Goal: Information Seeking & Learning: Learn about a topic

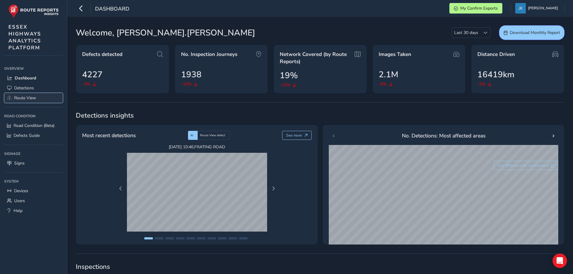
click at [25, 99] on span "Route View" at bounding box center [25, 98] width 22 height 6
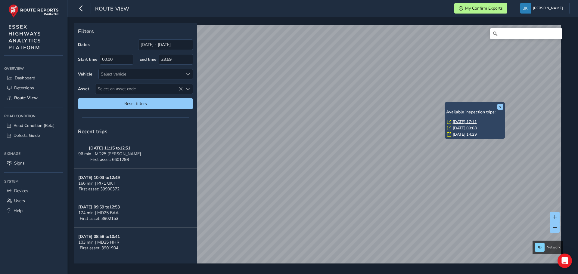
click at [445, 103] on div "x Available inspection trips: [GEOGRAPHIC_DATA][DATE] 17:11 [DATE] 09:08 [DATE]…" at bounding box center [474, 120] width 60 height 36
click at [457, 122] on link "[DATE] 17:11" at bounding box center [464, 121] width 24 height 5
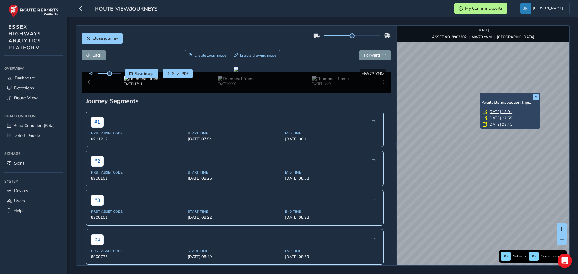
click at [491, 111] on link "[DATE] 13:01" at bounding box center [500, 111] width 24 height 5
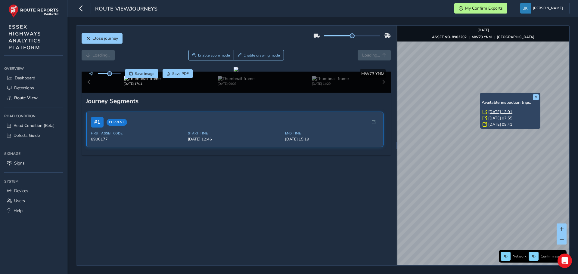
click at [496, 111] on link "[DATE] 13:01" at bounding box center [500, 111] width 24 height 5
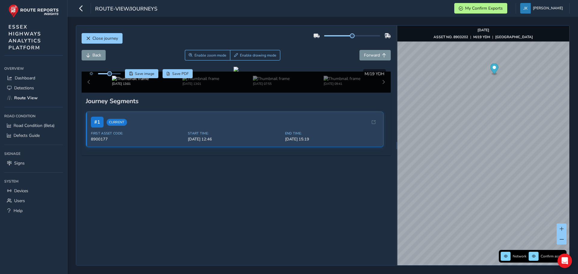
scroll to position [17, 0]
click at [371, 52] on span "Forward" at bounding box center [372, 55] width 16 height 6
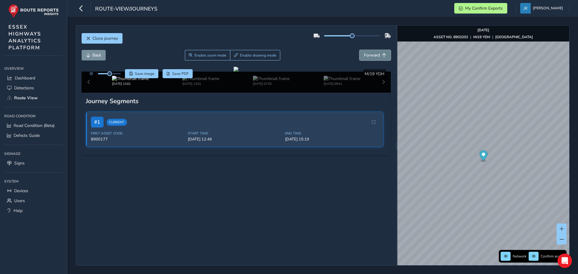
click at [371, 52] on span "Forward" at bounding box center [372, 55] width 16 height 6
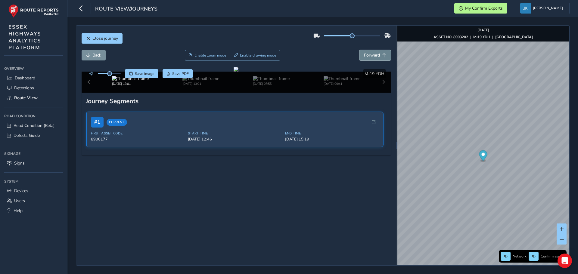
click at [371, 52] on span "Forward" at bounding box center [372, 55] width 16 height 6
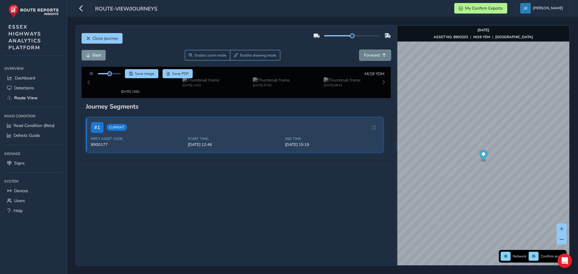
click at [371, 52] on span "Forward" at bounding box center [372, 55] width 16 height 6
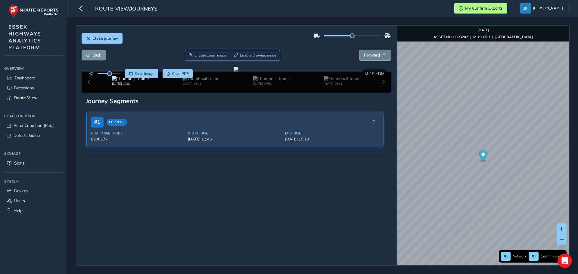
click at [371, 52] on span "Forward" at bounding box center [372, 55] width 16 height 6
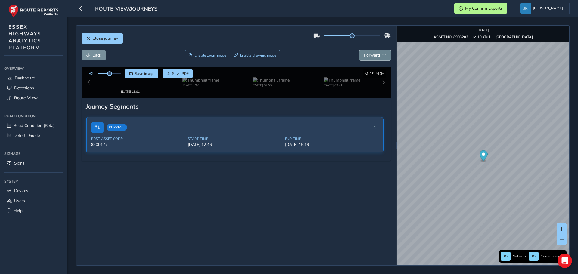
click at [371, 52] on span "Forward" at bounding box center [372, 55] width 16 height 6
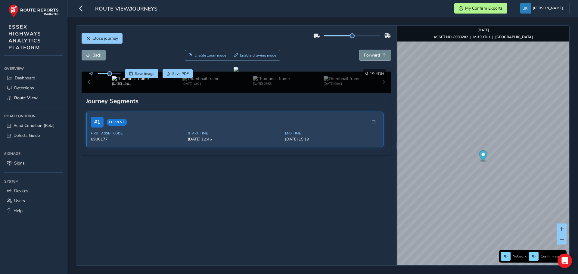
click at [371, 52] on span "Forward" at bounding box center [372, 55] width 16 height 6
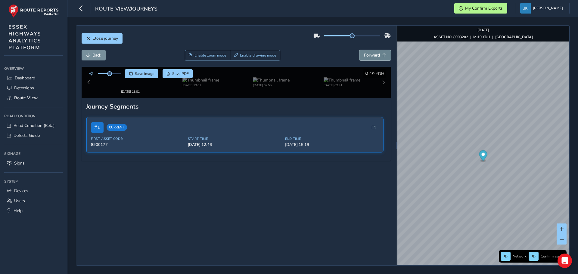
click at [371, 52] on span "Forward" at bounding box center [372, 55] width 16 height 6
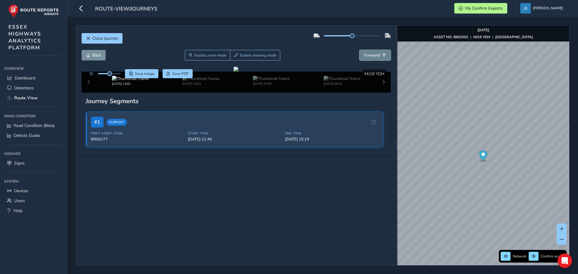
click at [371, 52] on span "Forward" at bounding box center [372, 55] width 16 height 6
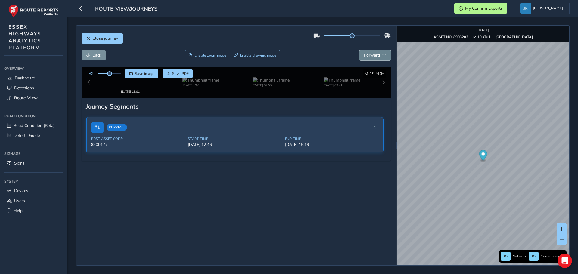
click at [371, 52] on span "Forward" at bounding box center [372, 55] width 16 height 6
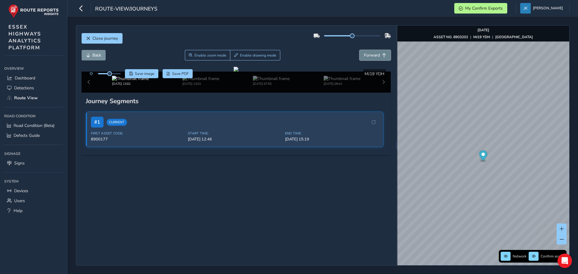
click at [371, 52] on span "Forward" at bounding box center [372, 55] width 16 height 6
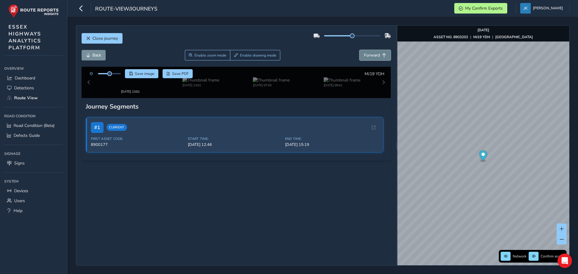
click at [371, 52] on span "Forward" at bounding box center [372, 55] width 16 height 6
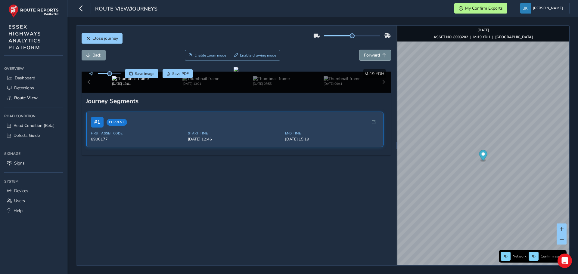
click at [371, 52] on span "Forward" at bounding box center [372, 55] width 16 height 6
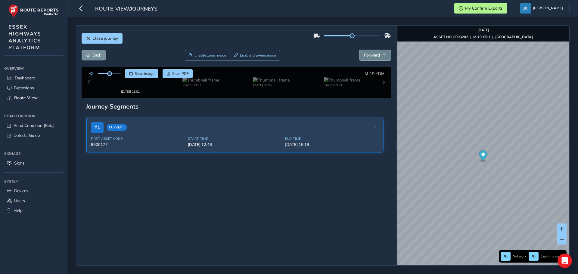
click at [371, 52] on span "Forward" at bounding box center [372, 55] width 16 height 6
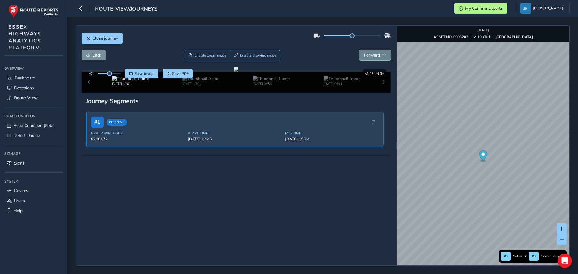
click at [371, 52] on span "Forward" at bounding box center [372, 55] width 16 height 6
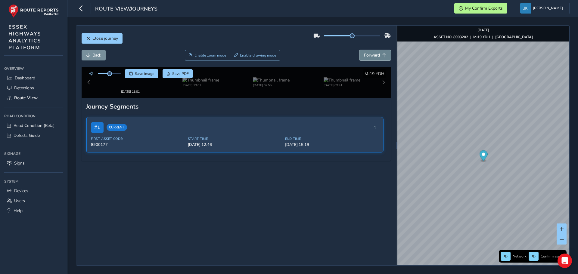
click at [371, 52] on span "Forward" at bounding box center [372, 55] width 16 height 6
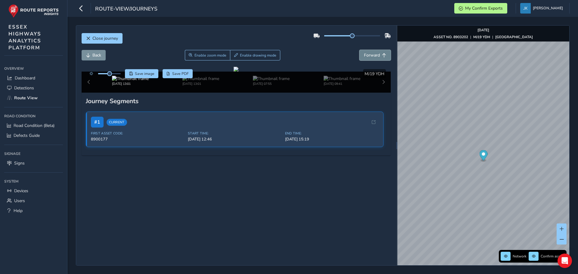
click at [371, 52] on span "Forward" at bounding box center [372, 55] width 16 height 6
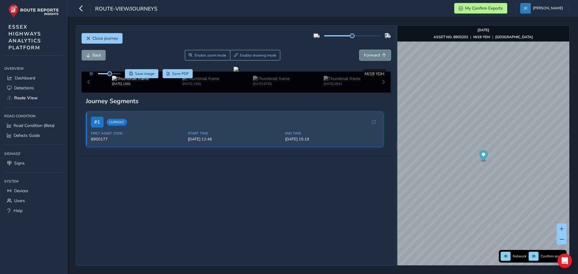
click at [371, 52] on span "Forward" at bounding box center [372, 55] width 16 height 6
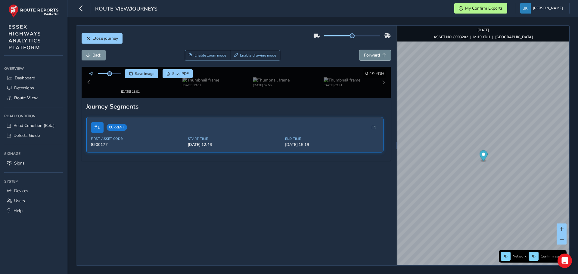
click at [371, 52] on span "Forward" at bounding box center [372, 55] width 16 height 6
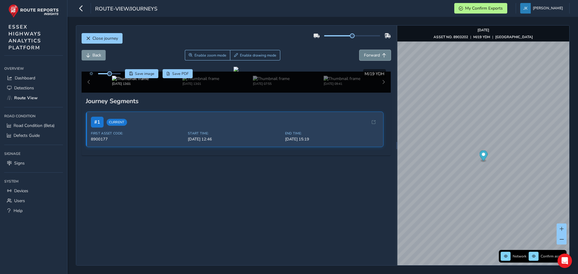
click at [371, 52] on span "Forward" at bounding box center [372, 55] width 16 height 6
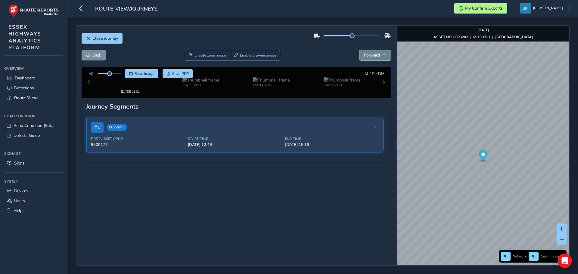
click at [371, 52] on span "Forward" at bounding box center [372, 55] width 16 height 6
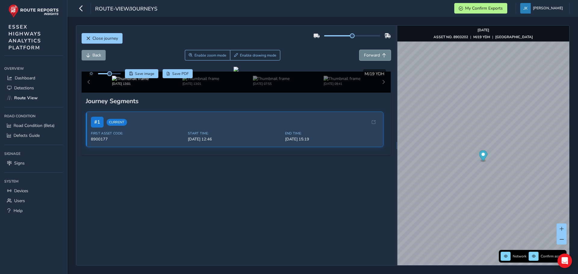
click at [371, 52] on span "Forward" at bounding box center [372, 55] width 16 height 6
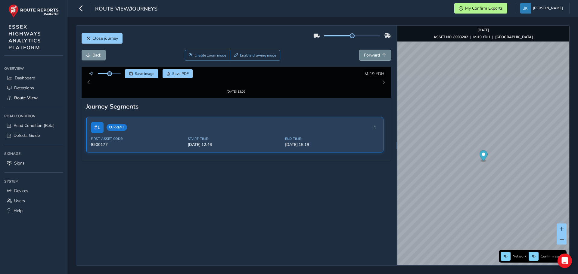
click at [371, 52] on span "Forward" at bounding box center [372, 55] width 16 height 6
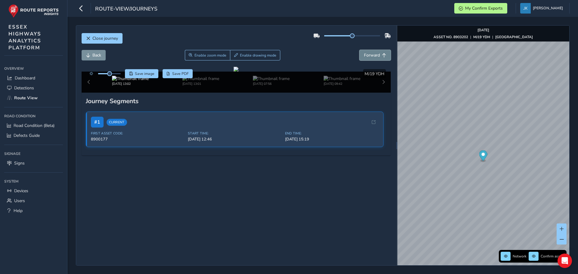
click at [371, 52] on span "Forward" at bounding box center [372, 55] width 16 height 6
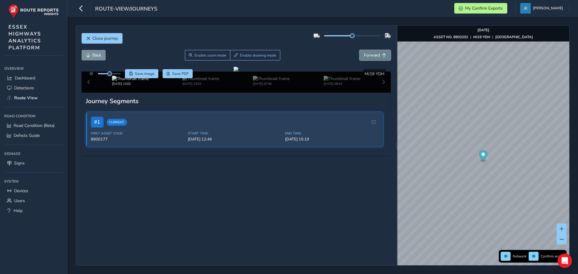
click at [371, 52] on span "Forward" at bounding box center [372, 55] width 16 height 6
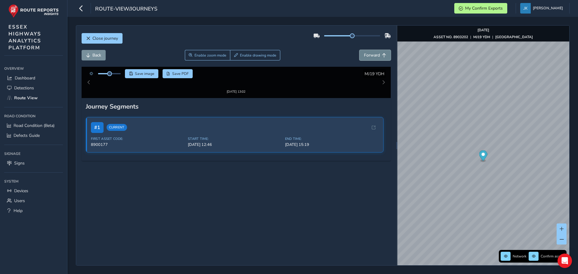
click at [371, 52] on span "Forward" at bounding box center [372, 55] width 16 height 6
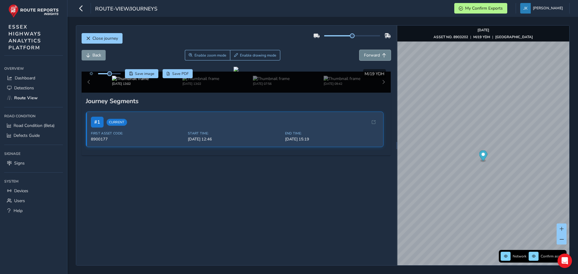
click at [371, 52] on span "Forward" at bounding box center [372, 55] width 16 height 6
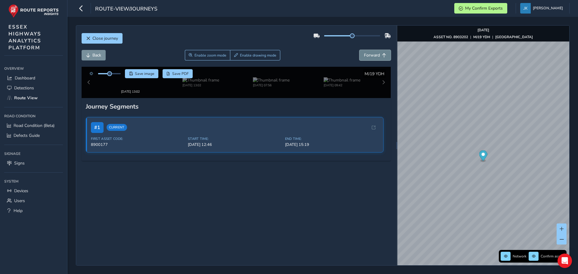
click at [371, 52] on span "Forward" at bounding box center [372, 55] width 16 height 6
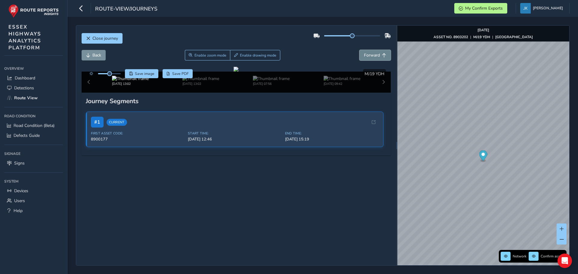
click at [371, 52] on span "Forward" at bounding box center [372, 55] width 16 height 6
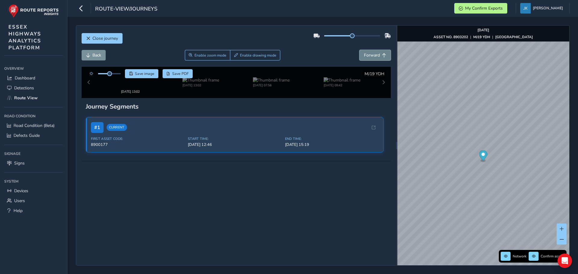
click at [371, 52] on span "Forward" at bounding box center [372, 55] width 16 height 6
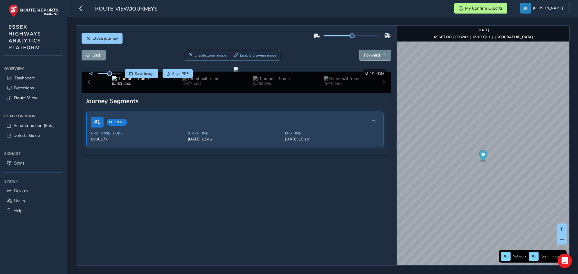
click at [371, 52] on span "Forward" at bounding box center [372, 55] width 16 height 6
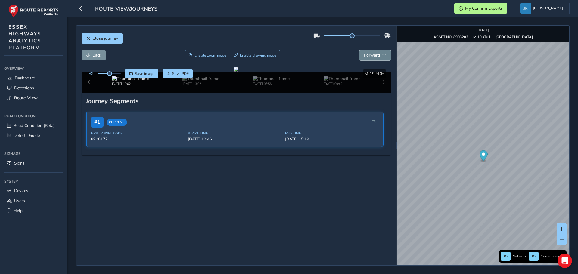
click at [371, 52] on span "Forward" at bounding box center [372, 55] width 16 height 6
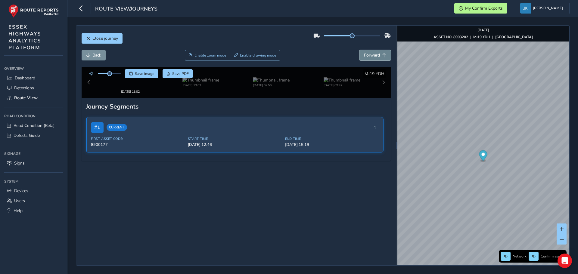
click at [371, 52] on span "Forward" at bounding box center [372, 55] width 16 height 6
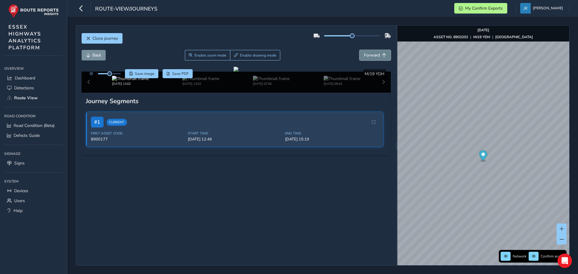
click at [371, 52] on span "Forward" at bounding box center [372, 55] width 16 height 6
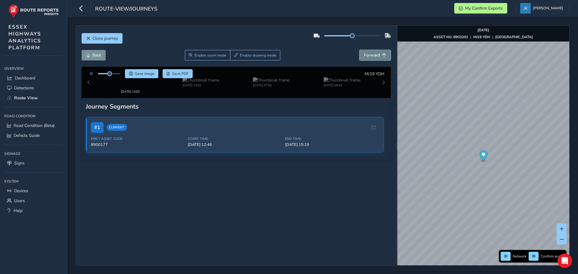
click at [371, 52] on span "Forward" at bounding box center [372, 55] width 16 height 6
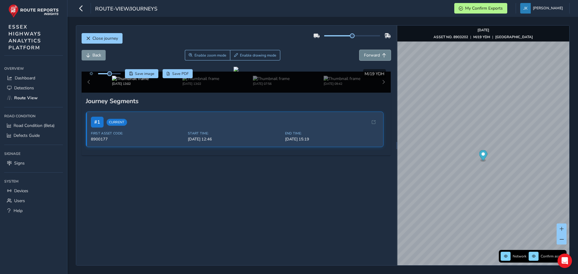
click at [371, 52] on span "Forward" at bounding box center [372, 55] width 16 height 6
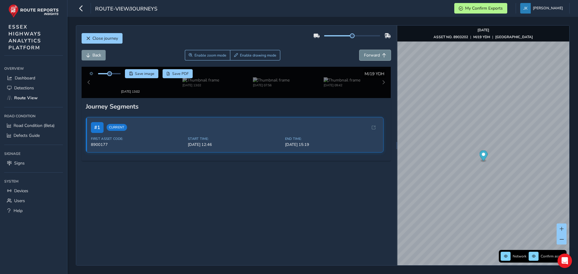
click at [371, 52] on span "Forward" at bounding box center [372, 55] width 16 height 6
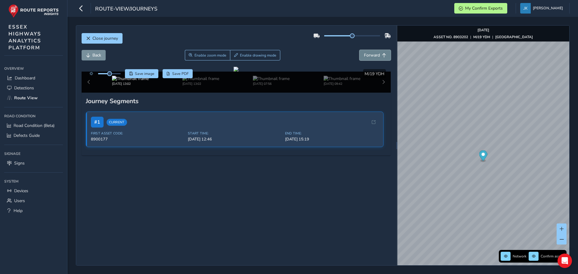
click at [371, 52] on span "Forward" at bounding box center [372, 55] width 16 height 6
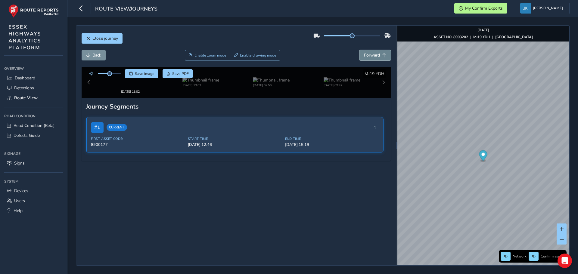
click at [371, 52] on span "Forward" at bounding box center [372, 55] width 16 height 6
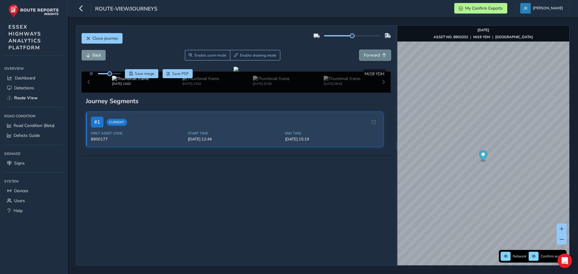
click at [371, 52] on span "Forward" at bounding box center [372, 55] width 16 height 6
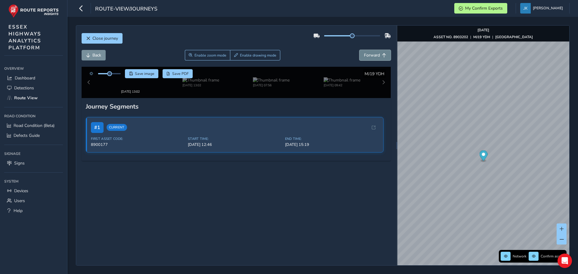
click at [371, 52] on span "Forward" at bounding box center [372, 55] width 16 height 6
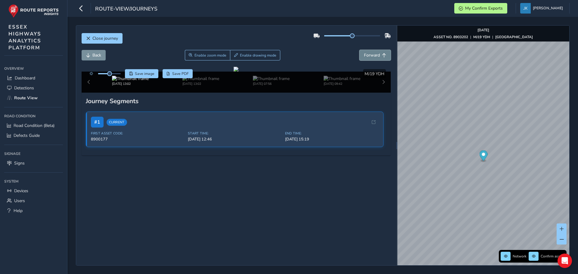
click at [371, 52] on span "Forward" at bounding box center [372, 55] width 16 height 6
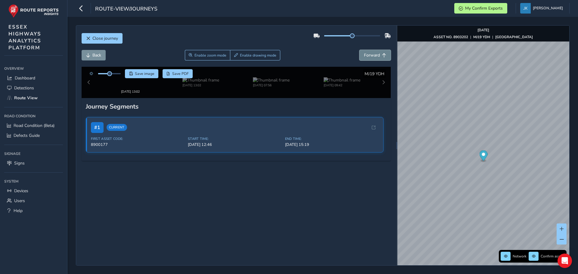
click at [371, 52] on span "Forward" at bounding box center [372, 55] width 16 height 6
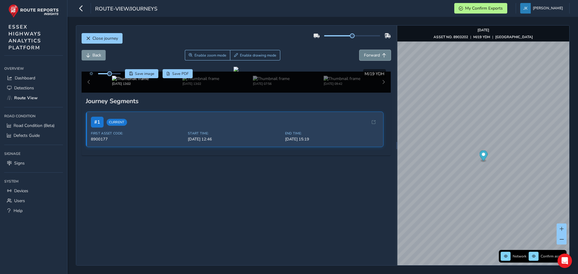
click at [371, 52] on span "Forward" at bounding box center [372, 55] width 16 height 6
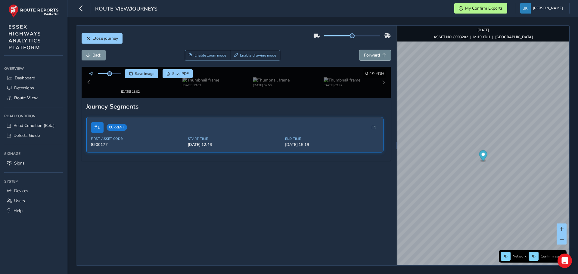
click at [371, 52] on span "Forward" at bounding box center [372, 55] width 16 height 6
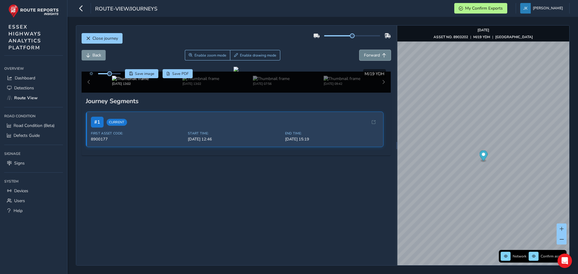
click at [371, 52] on span "Forward" at bounding box center [372, 55] width 16 height 6
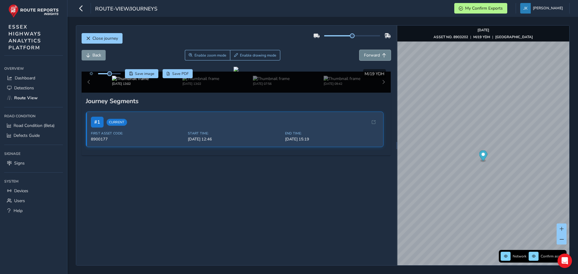
click at [371, 52] on span "Forward" at bounding box center [372, 55] width 16 height 6
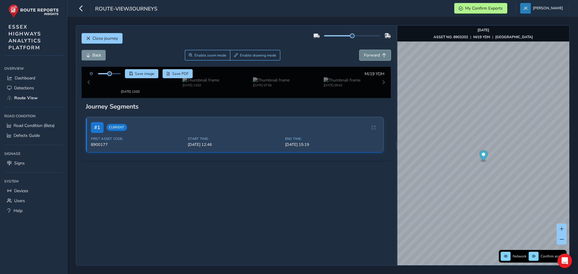
click at [371, 52] on span "Forward" at bounding box center [372, 55] width 16 height 6
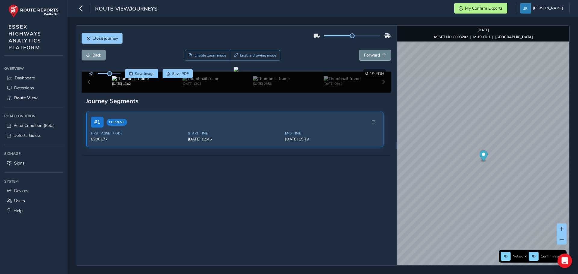
click at [371, 52] on span "Forward" at bounding box center [372, 55] width 16 height 6
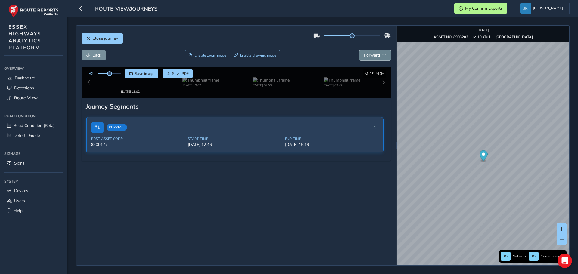
click at [371, 52] on span "Forward" at bounding box center [372, 55] width 16 height 6
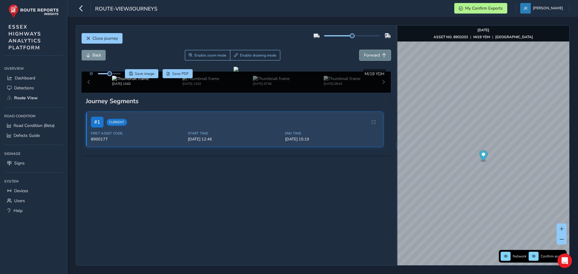
click at [371, 52] on span "Forward" at bounding box center [372, 55] width 16 height 6
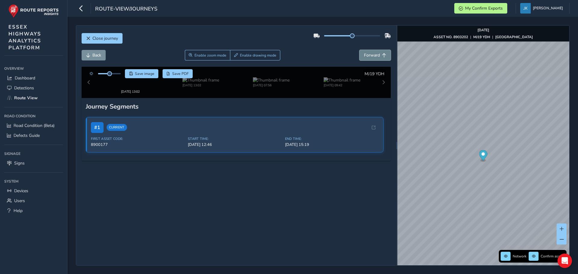
click at [371, 52] on span "Forward" at bounding box center [372, 55] width 16 height 6
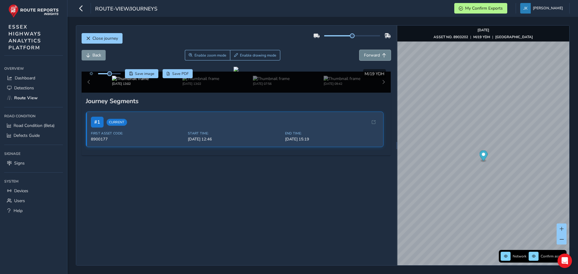
click at [371, 52] on span "Forward" at bounding box center [372, 55] width 16 height 6
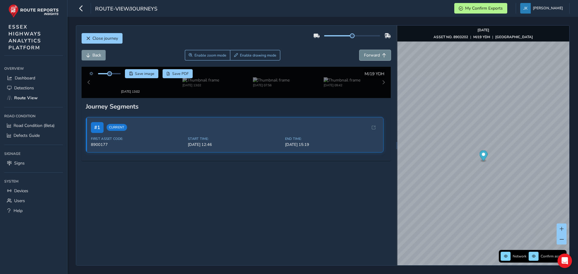
click at [371, 52] on span "Forward" at bounding box center [372, 55] width 16 height 6
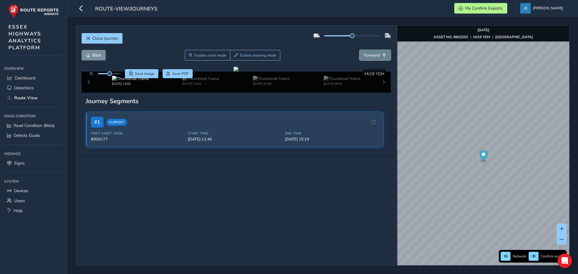
click at [371, 52] on span "Forward" at bounding box center [372, 55] width 16 height 6
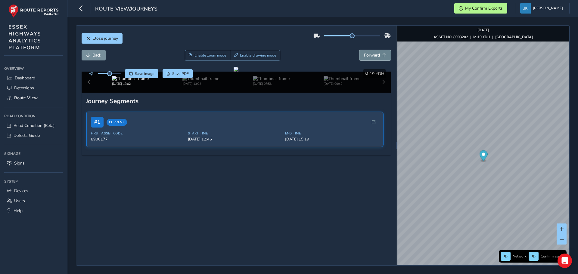
click at [371, 52] on span "Forward" at bounding box center [372, 55] width 16 height 6
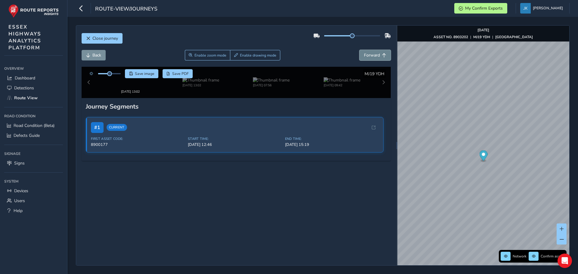
click at [371, 52] on span "Forward" at bounding box center [372, 55] width 16 height 6
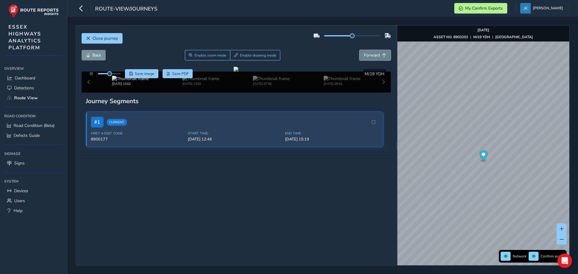
click at [371, 52] on span "Forward" at bounding box center [372, 55] width 16 height 6
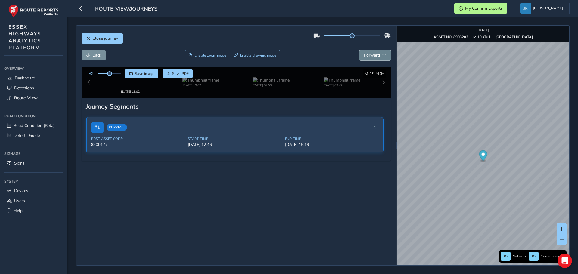
click at [371, 52] on span "Forward" at bounding box center [372, 55] width 16 height 6
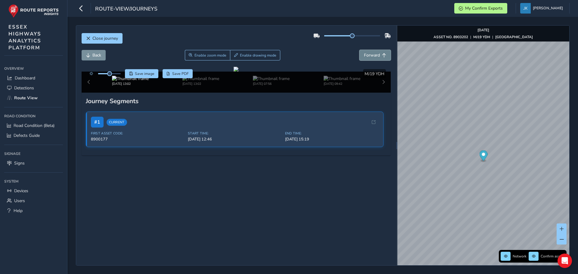
click at [371, 52] on span "Forward" at bounding box center [372, 55] width 16 height 6
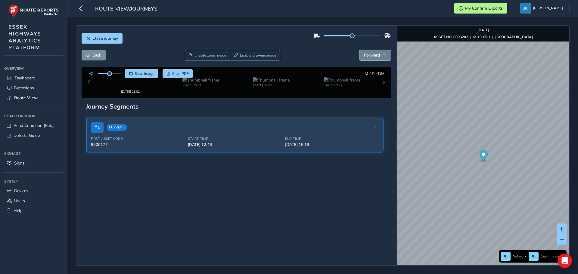
click at [371, 52] on span "Forward" at bounding box center [372, 55] width 16 height 6
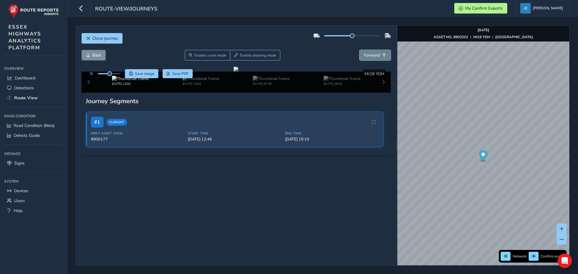
click at [371, 52] on span "Forward" at bounding box center [372, 55] width 16 height 6
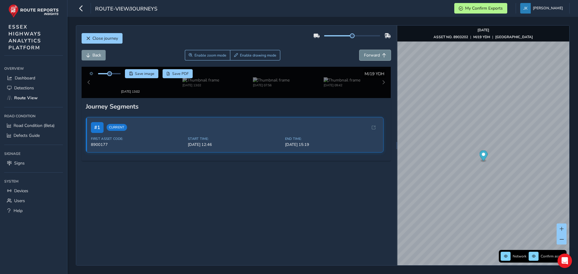
click at [371, 52] on span "Forward" at bounding box center [372, 55] width 16 height 6
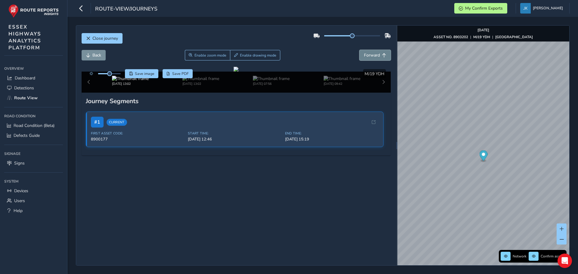
click at [371, 52] on span "Forward" at bounding box center [372, 55] width 16 height 6
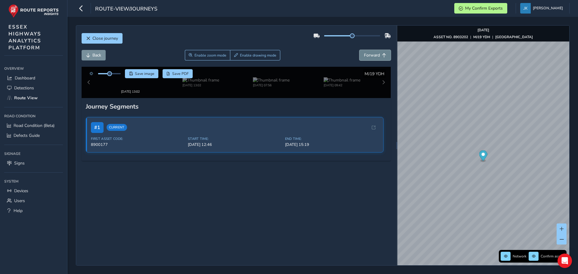
click at [371, 52] on span "Forward" at bounding box center [372, 55] width 16 height 6
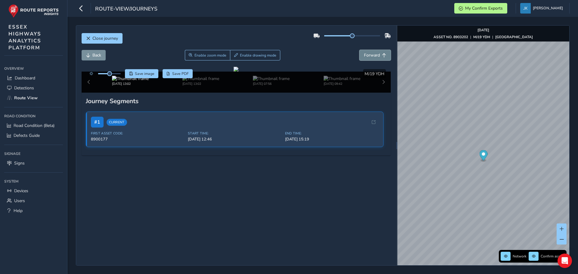
click at [371, 52] on span "Forward" at bounding box center [372, 55] width 16 height 6
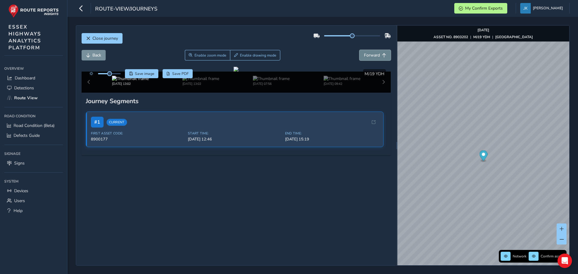
click at [371, 52] on span "Forward" at bounding box center [372, 55] width 16 height 6
